Goal: Complete application form

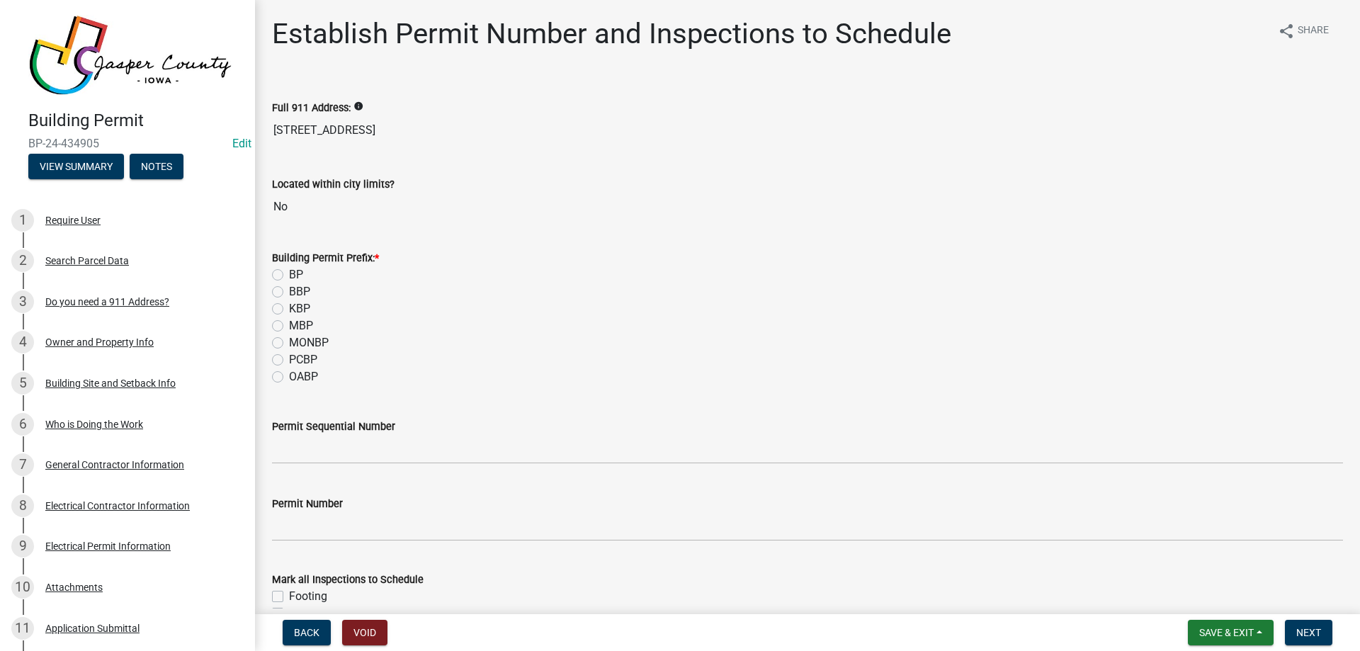
click at [289, 271] on label "BP" at bounding box center [296, 274] width 14 height 17
click at [289, 271] on input "BP" at bounding box center [293, 270] width 9 height 9
radio input "true"
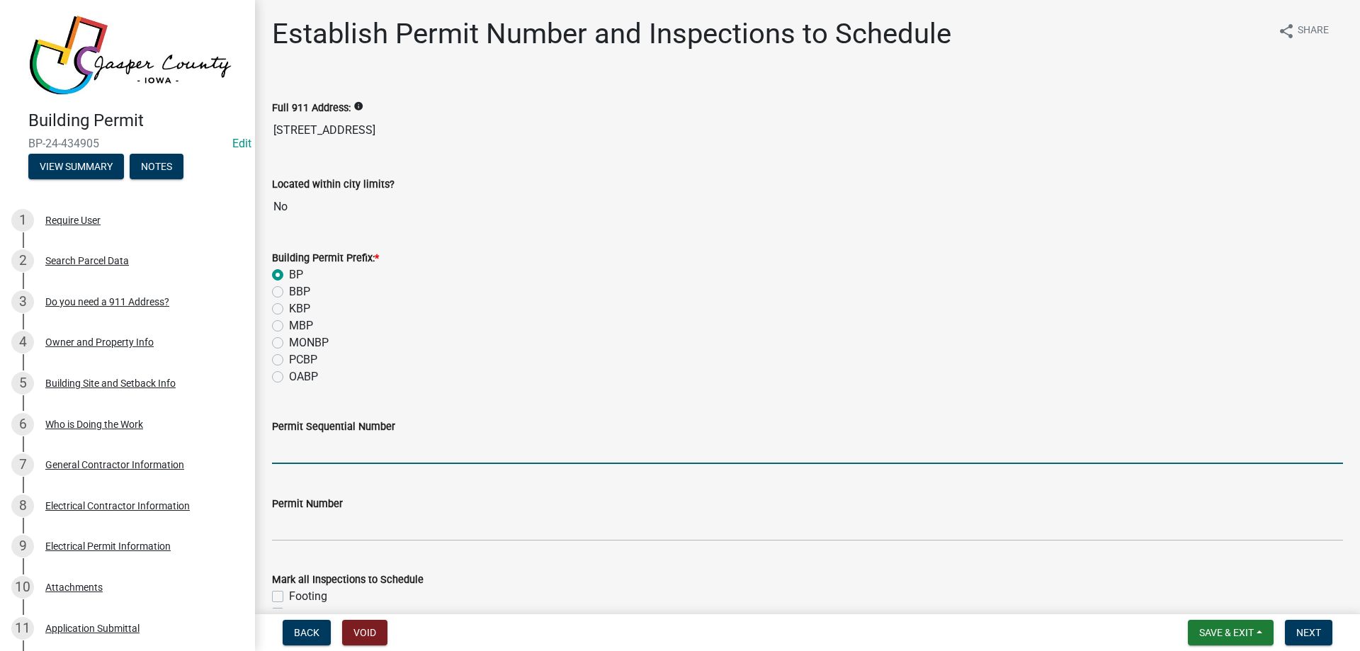
click at [361, 450] on input "Permit Sequential Number" at bounding box center [807, 449] width 1071 height 29
type input "113"
click at [491, 356] on div "PCBP" at bounding box center [807, 359] width 1071 height 17
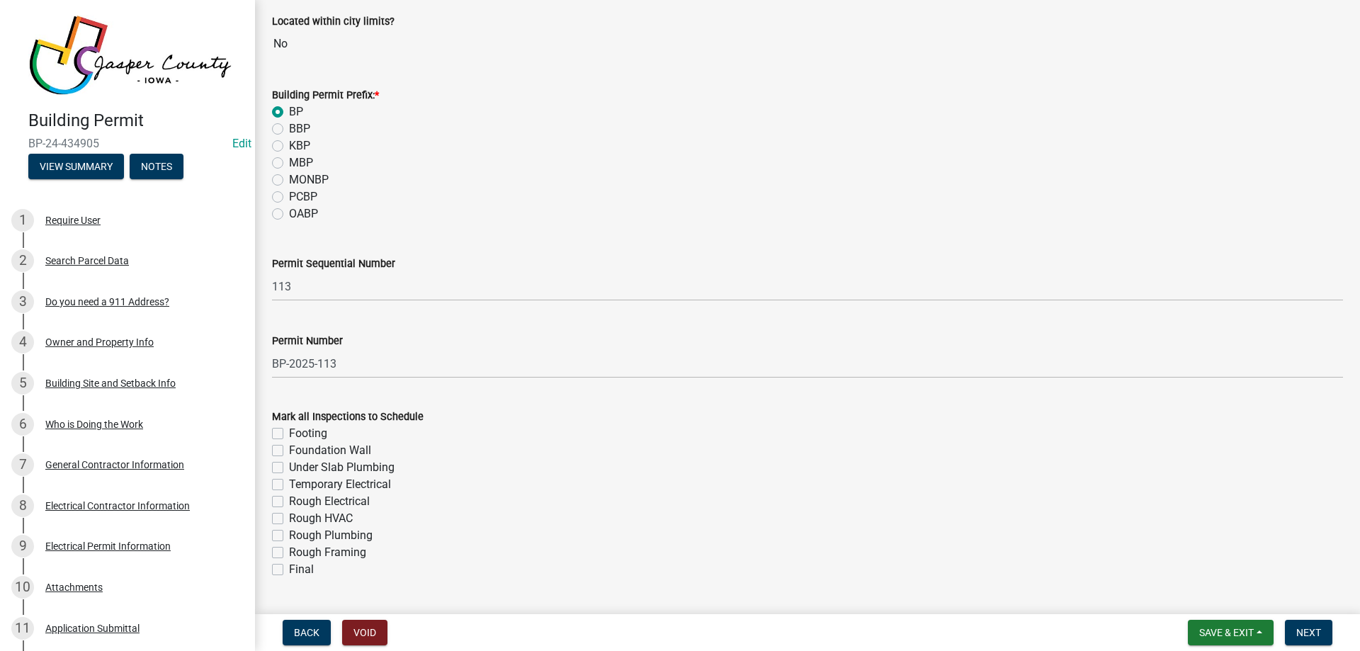
scroll to position [200, 0]
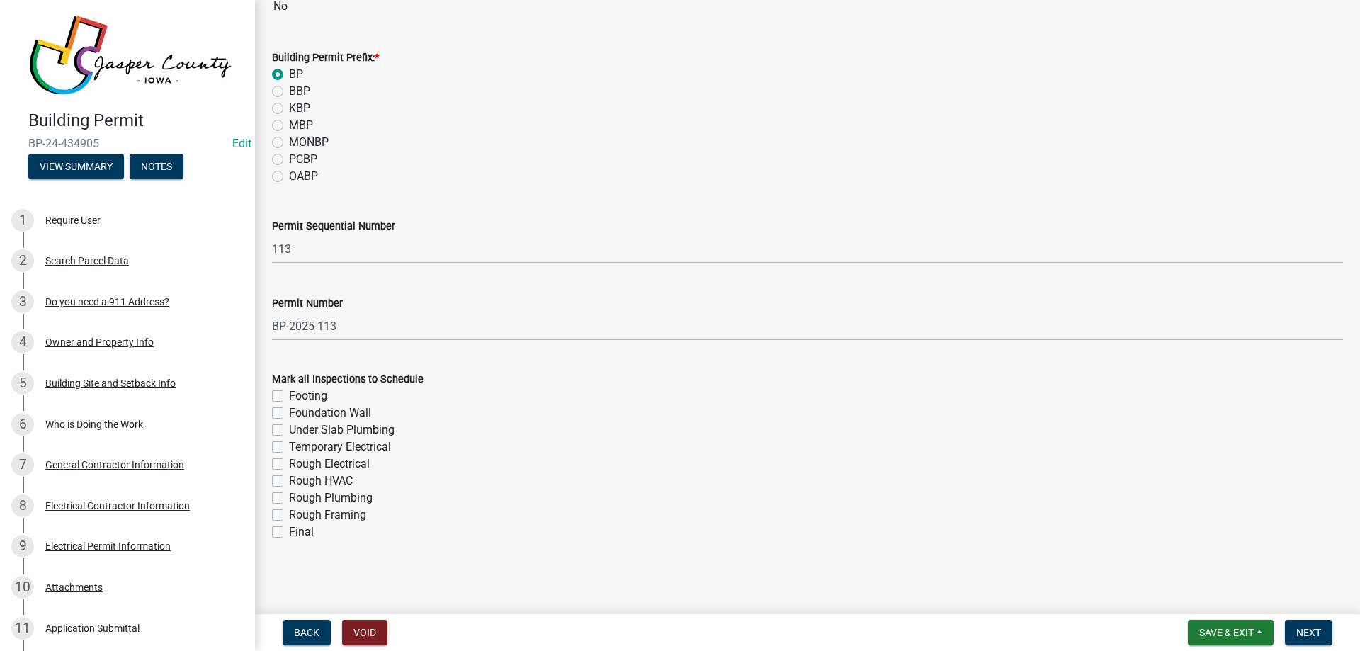
click at [289, 531] on label "Final" at bounding box center [301, 531] width 25 height 17
click at [289, 531] on input "Final" at bounding box center [293, 527] width 9 height 9
checkbox input "true"
checkbox input "false"
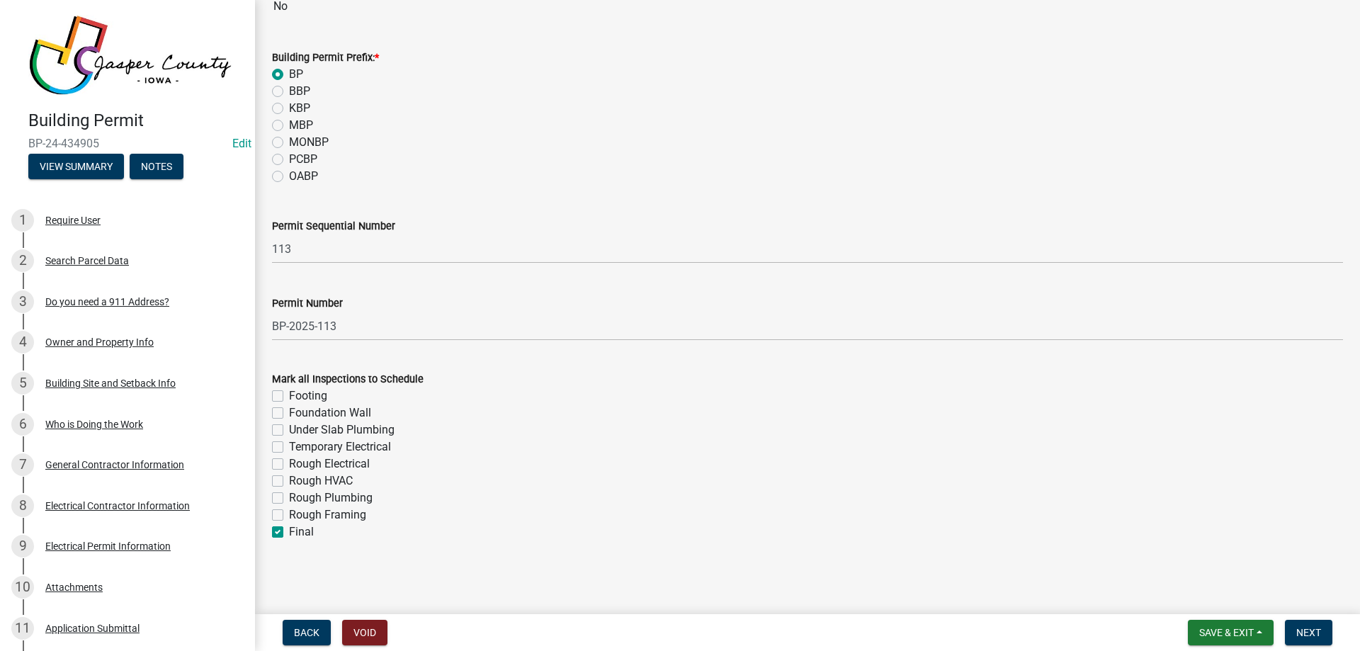
checkbox input "false"
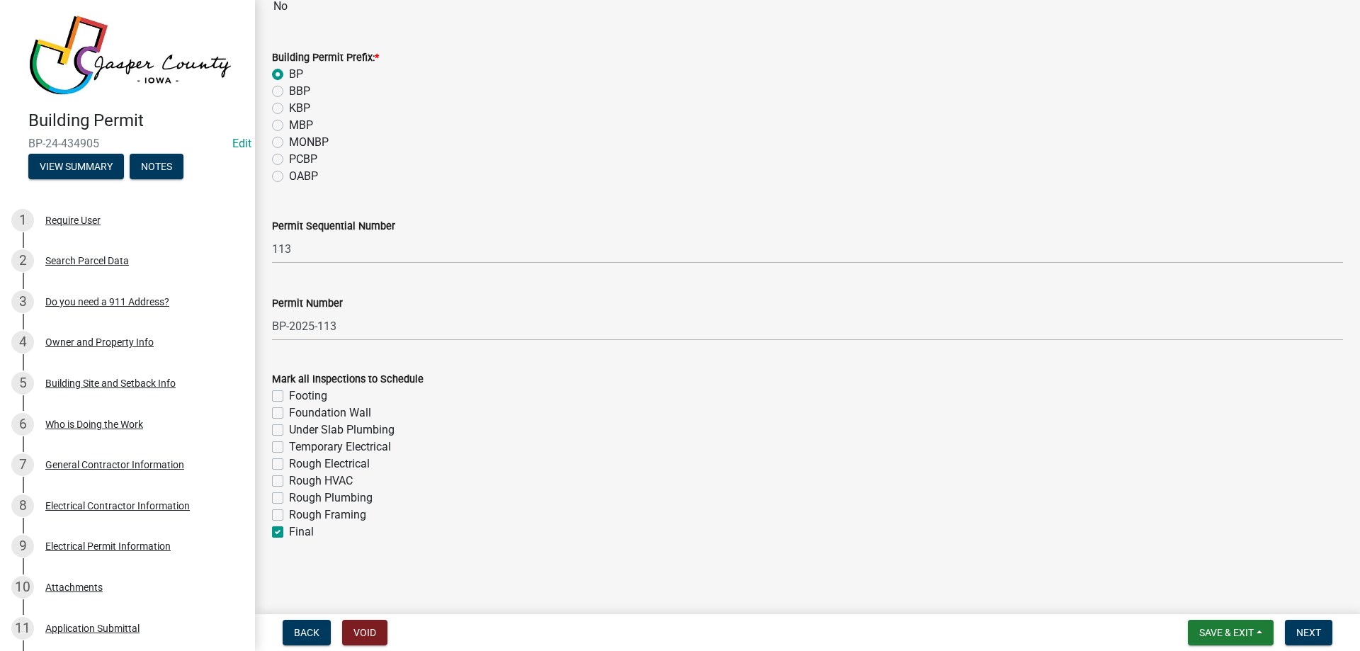
checkbox input "false"
checkbox input "true"
click at [1304, 636] on span "Next" at bounding box center [1308, 632] width 25 height 11
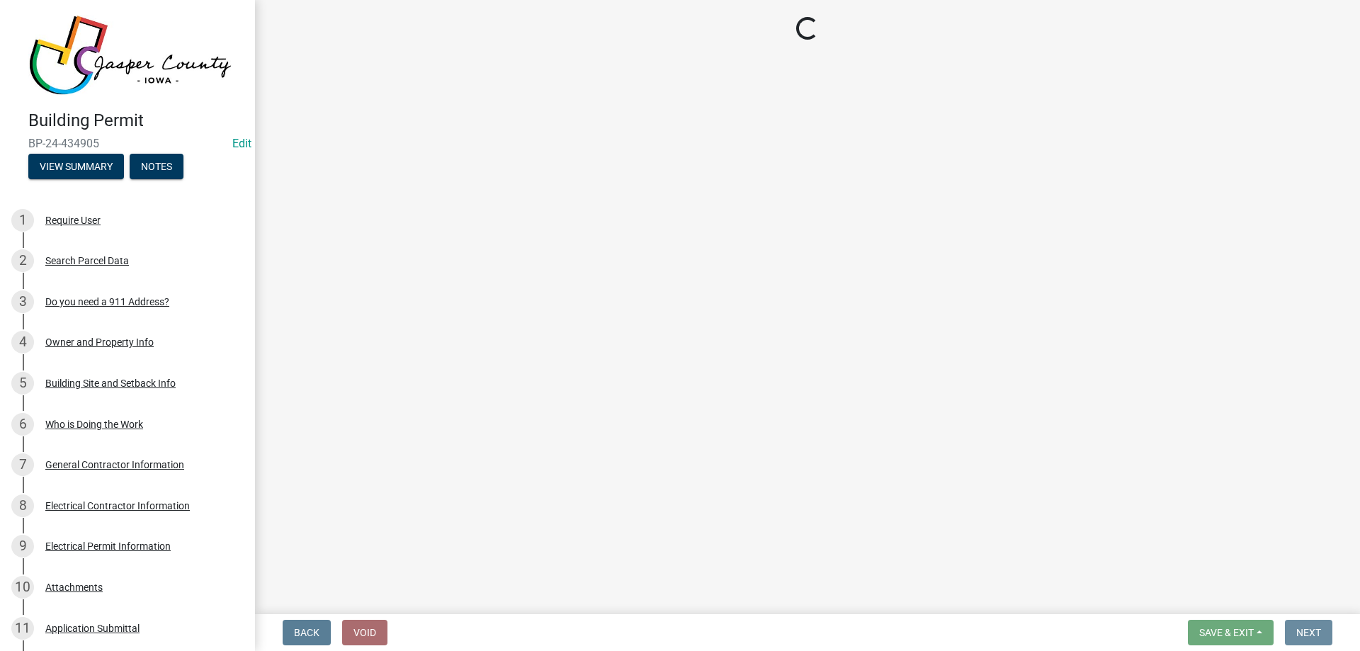
scroll to position [0, 0]
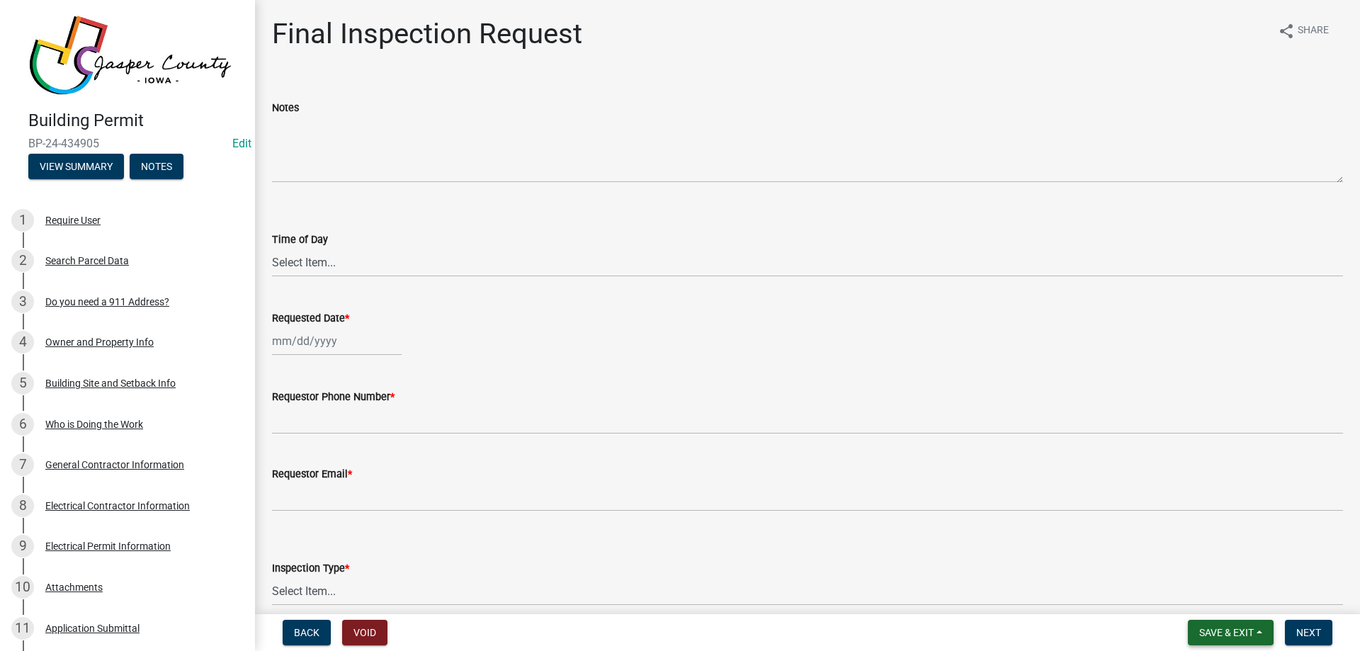
click at [1216, 632] on span "Save & Exit" at bounding box center [1226, 632] width 55 height 11
click at [1228, 593] on button "Save & Exit" at bounding box center [1216, 596] width 113 height 34
